Goal: Task Accomplishment & Management: Manage account settings

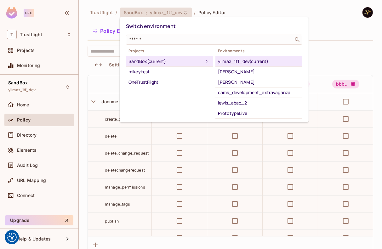
scroll to position [0, 198]
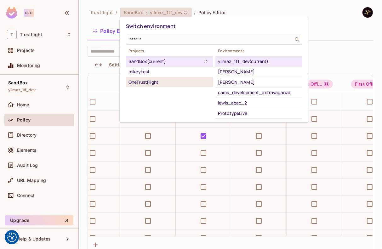
click at [141, 80] on div "OneTrustFlight" at bounding box center [169, 82] width 82 height 8
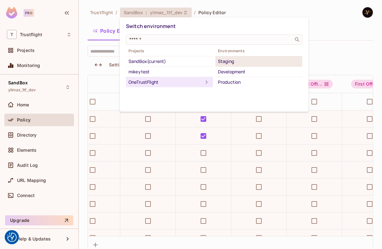
click at [255, 64] on div "Staging" at bounding box center [259, 62] width 82 height 8
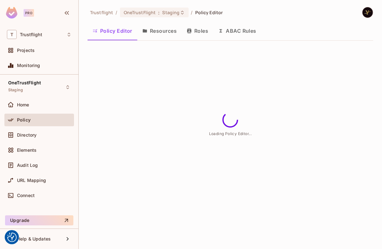
click at [197, 30] on button "Roles" at bounding box center [197, 31] width 31 height 16
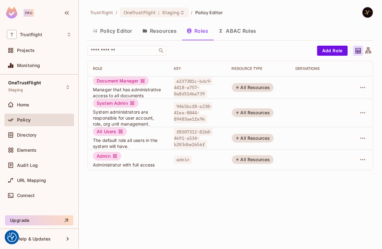
click at [367, 92] on div at bounding box center [360, 87] width 14 height 10
click at [365, 84] on icon "button" at bounding box center [363, 88] width 8 height 8
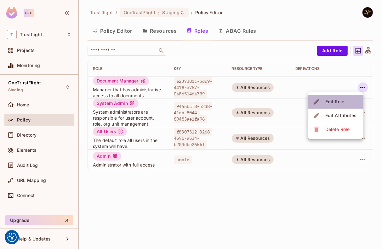
click at [343, 104] on div "Edit Role" at bounding box center [334, 102] width 19 height 6
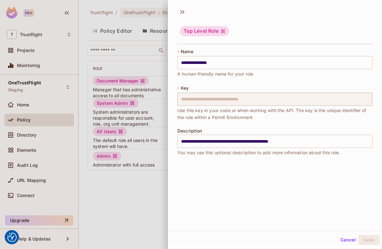
click at [155, 44] on div at bounding box center [191, 124] width 382 height 249
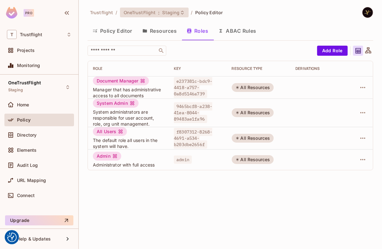
click at [169, 15] on div "OneTrustFlight : Staging" at bounding box center [154, 13] width 69 height 10
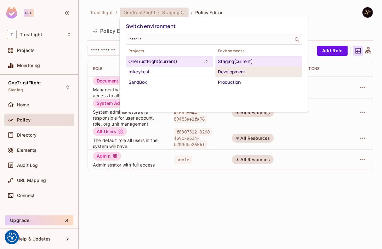
click at [228, 73] on div "Development" at bounding box center [259, 72] width 82 height 8
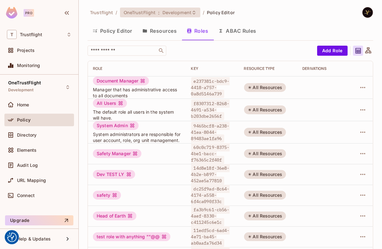
click at [187, 14] on span "Development" at bounding box center [176, 12] width 29 height 6
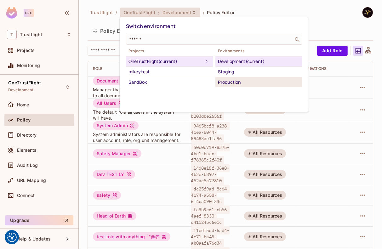
click at [241, 82] on div "Production" at bounding box center [259, 82] width 82 height 8
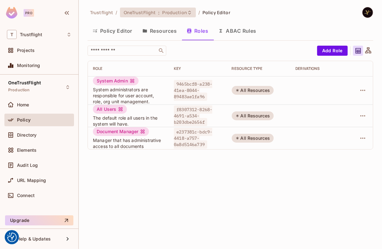
click at [185, 13] on span "Production" at bounding box center [174, 12] width 25 height 6
